Goal: Information Seeking & Learning: Learn about a topic

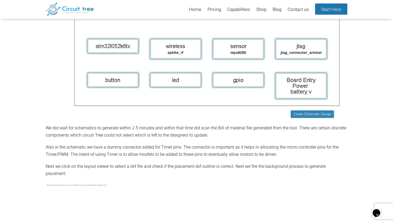
scroll to position [253, 0]
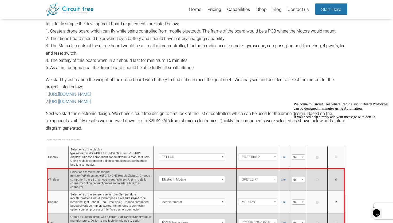
scroll to position [0, 0]
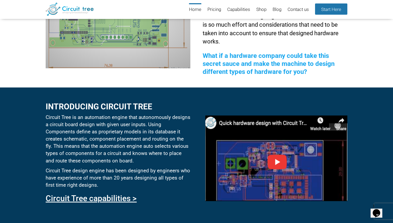
scroll to position [153, 0]
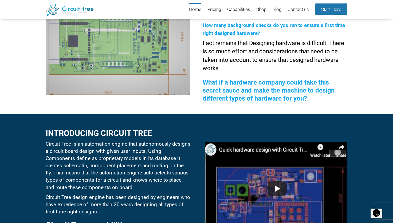
click at [375, 125] on div "Introducing circuit tree Circuit Tree is an automation engine that autonomously…" at bounding box center [196, 184] width 393 height 140
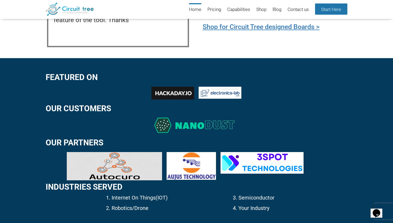
scroll to position [620, 0]
